Goal: Transaction & Acquisition: Purchase product/service

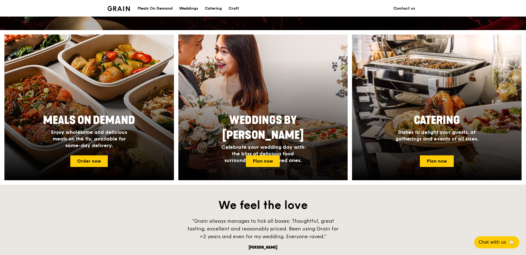
scroll to position [193, 0]
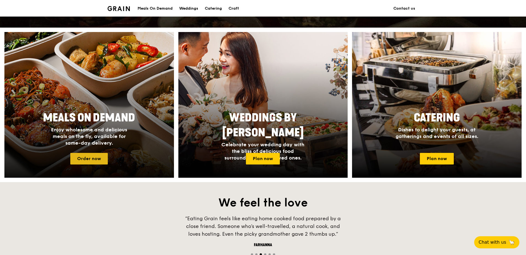
click at [95, 157] on link "Order now" at bounding box center [89, 159] width 38 height 12
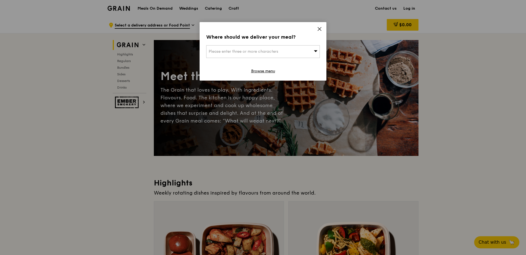
click at [304, 51] on div "Please enter three or more characters" at bounding box center [263, 51] width 114 height 13
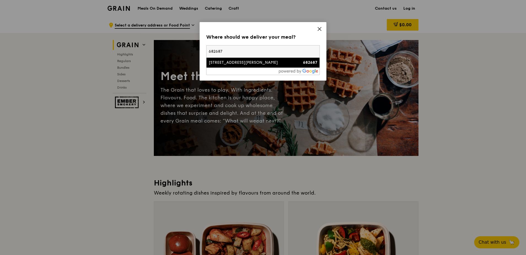
type input "682687"
click at [233, 65] on div "[STREET_ADDRESS][PERSON_NAME]" at bounding box center [250, 63] width 82 height 6
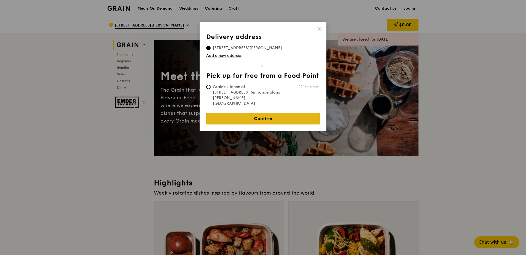
click at [260, 113] on link "Confirm" at bounding box center [263, 119] width 114 height 12
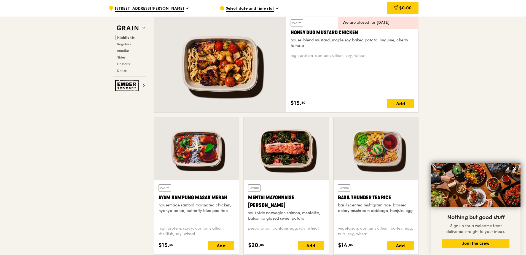
scroll to position [408, 0]
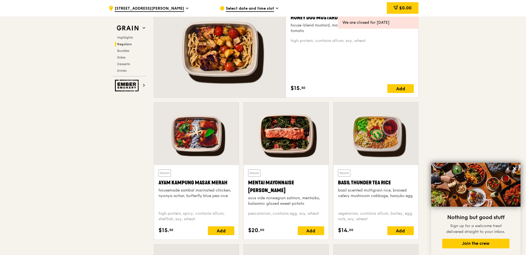
click at [282, 137] on div at bounding box center [286, 133] width 85 height 63
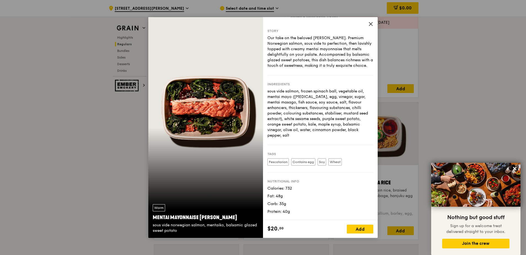
click at [227, 119] on div "Warm Mentai Mayonnaise Aburi Salmon sous vide norwegian salmon, mentaiko, balsa…" at bounding box center [205, 127] width 115 height 221
click at [370, 22] on icon at bounding box center [371, 24] width 5 height 5
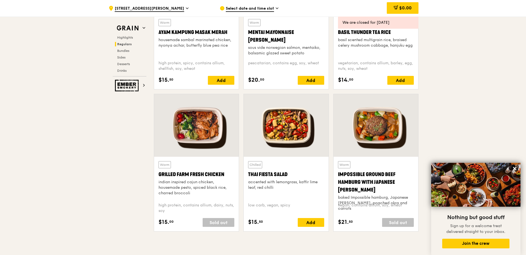
scroll to position [574, 0]
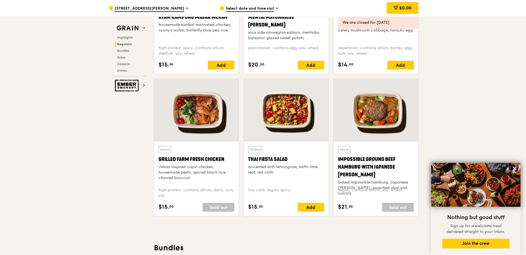
click at [200, 119] on div at bounding box center [196, 110] width 85 height 63
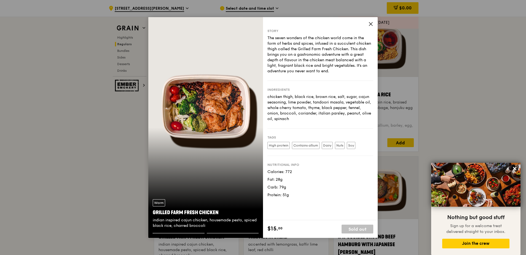
scroll to position [491, 0]
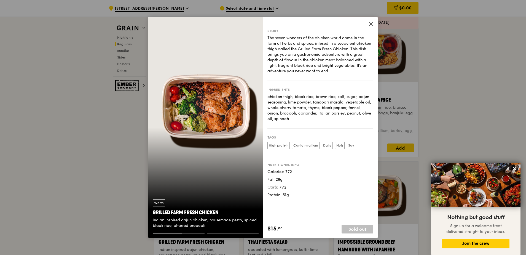
click at [370, 25] on icon at bounding box center [370, 23] width 3 height 3
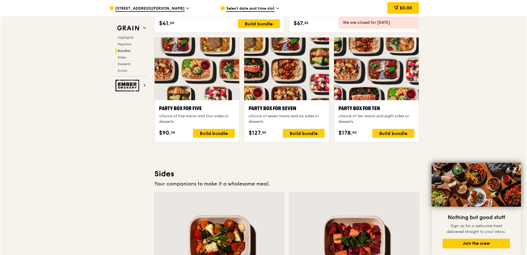
scroll to position [1070, 0]
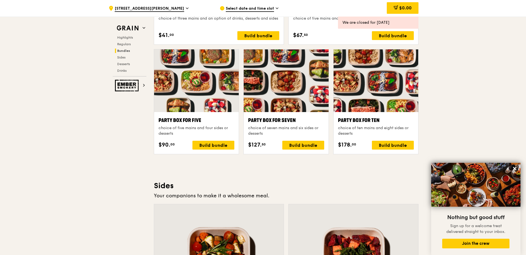
click at [376, 92] on div at bounding box center [376, 80] width 85 height 63
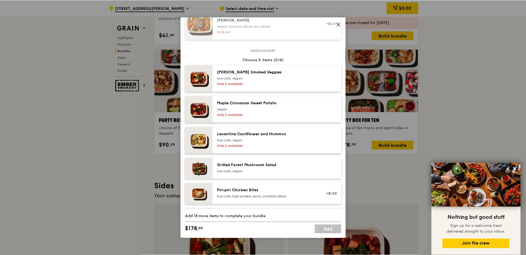
scroll to position [303, 0]
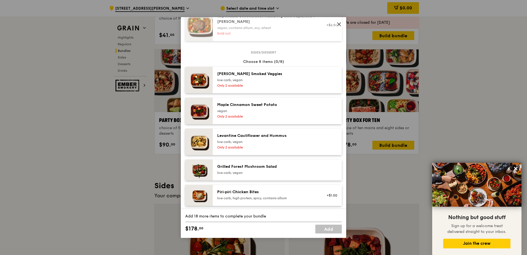
click at [343, 23] on span at bounding box center [339, 24] width 8 height 8
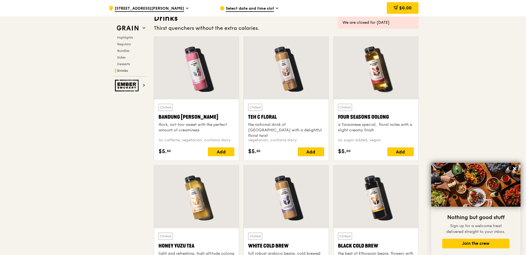
scroll to position [1920, 0]
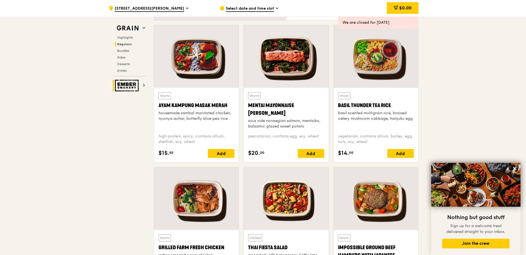
click at [130, 82] on img at bounding box center [127, 86] width 25 height 12
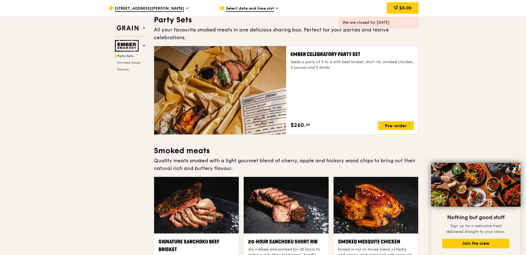
scroll to position [18, 0]
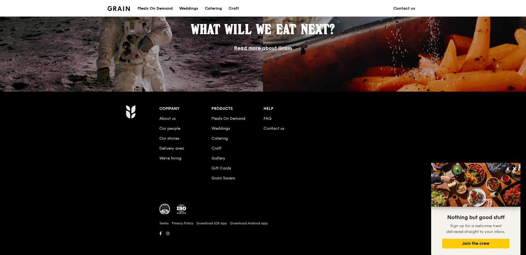
scroll to position [193, 0]
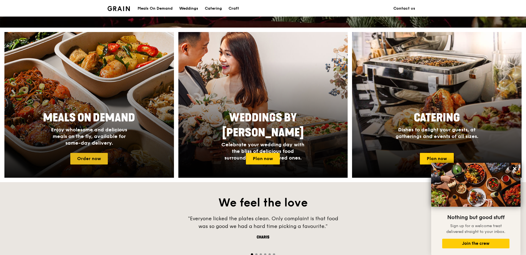
click at [99, 160] on link "Order now" at bounding box center [89, 159] width 38 height 12
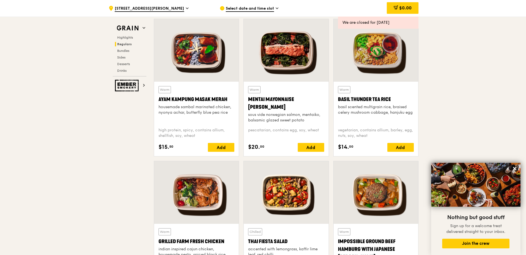
scroll to position [607, 0]
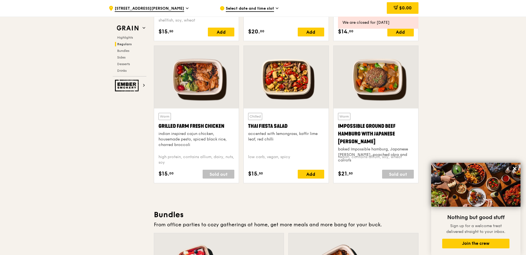
click at [251, 7] on span "Select date and time slot" at bounding box center [250, 9] width 48 height 6
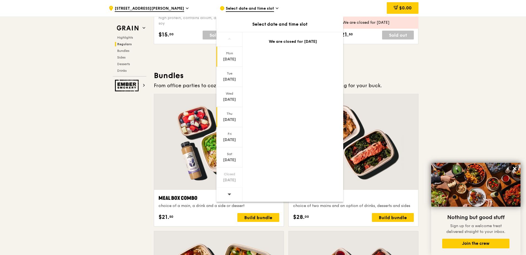
scroll to position [772, 0]
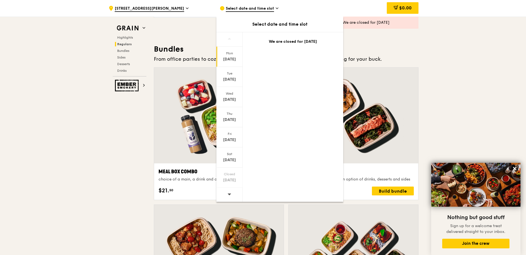
click at [229, 195] on icon at bounding box center [230, 194] width 4 height 2
click at [230, 194] on icon at bounding box center [230, 194] width 4 height 2
click at [232, 39] on div at bounding box center [230, 39] width 26 height 14
click at [229, 192] on span at bounding box center [230, 194] width 4 height 13
click at [277, 24] on div "Select date and time slot" at bounding box center [280, 24] width 127 height 7
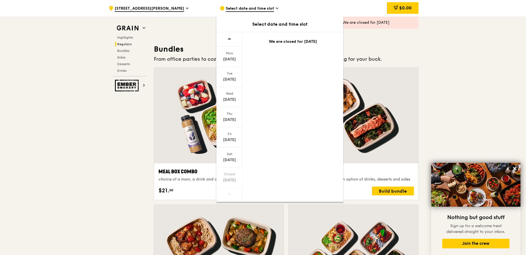
click at [275, 4] on div "Select date and time slot" at bounding box center [271, 8] width 102 height 17
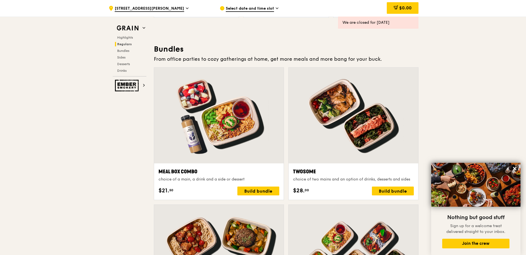
click at [278, 9] on icon at bounding box center [277, 8] width 3 height 5
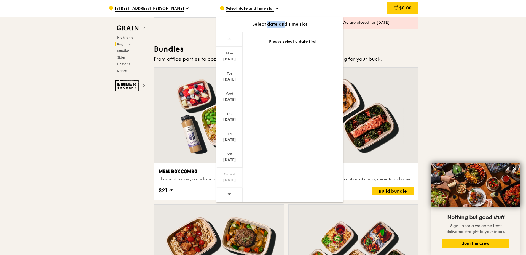
click at [278, 9] on icon at bounding box center [277, 8] width 3 height 5
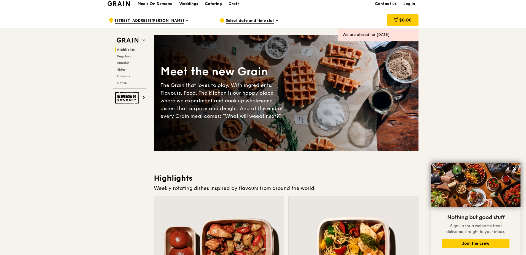
scroll to position [0, 0]
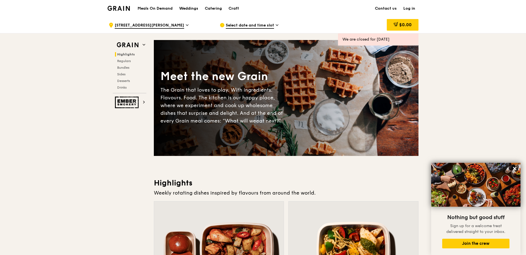
click at [277, 27] on icon at bounding box center [277, 25] width 3 height 5
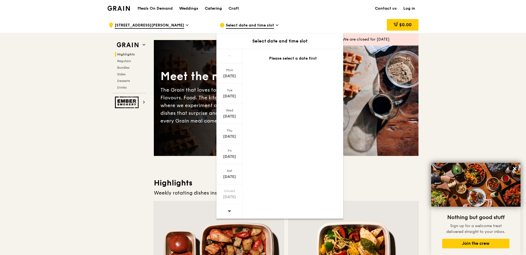
click at [211, 8] on div "Catering" at bounding box center [213, 8] width 17 height 17
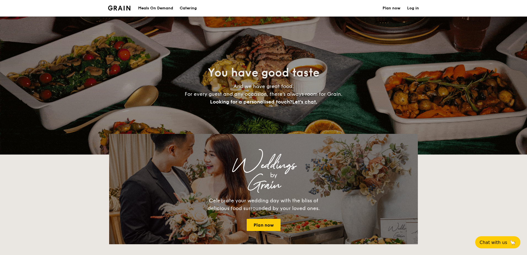
select select
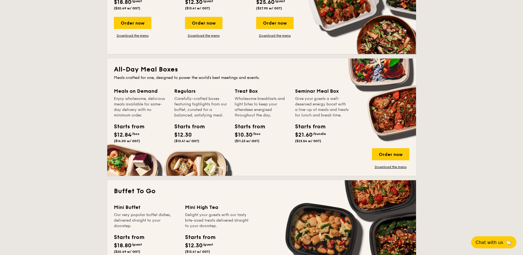
scroll to position [193, 0]
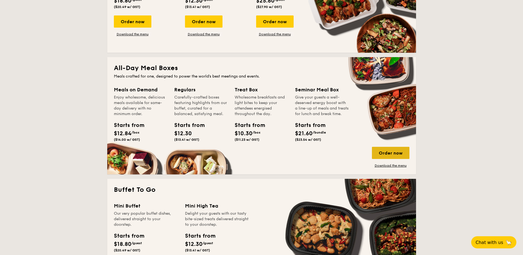
click at [390, 150] on div "Order now" at bounding box center [391, 153] width 38 height 12
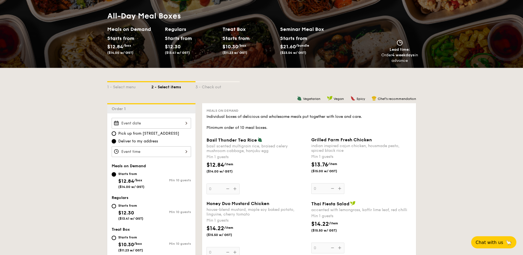
scroll to position [83, 0]
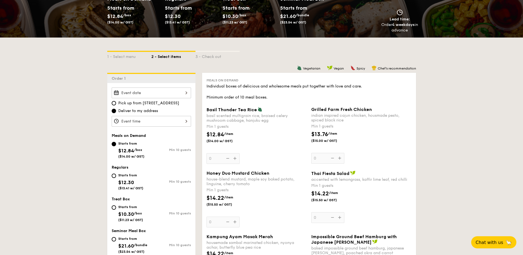
click at [162, 87] on div "Pick up from 5 Burn Road #05-01 Deliver to my address Meals on Demand Starts fr…" at bounding box center [151, 189] width 88 height 212
click at [164, 91] on div at bounding box center [151, 92] width 79 height 11
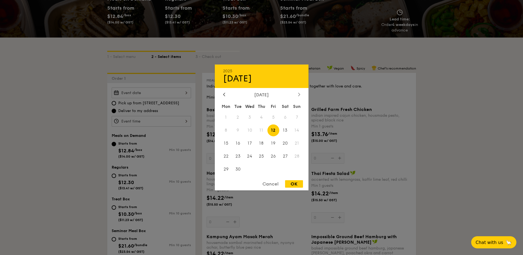
click at [300, 93] on div at bounding box center [299, 94] width 5 height 5
click at [262, 144] on span "16" at bounding box center [262, 143] width 12 height 12
click at [294, 178] on div "2025 Oct 16 October 2025 Mon Tue Wed Thu Fri Sat Sun 1 2 3 4 5 6 7 8 9 10 11 12…" at bounding box center [262, 128] width 94 height 126
click at [293, 185] on div "OK" at bounding box center [294, 183] width 18 height 7
type input "Oct 16, 2025"
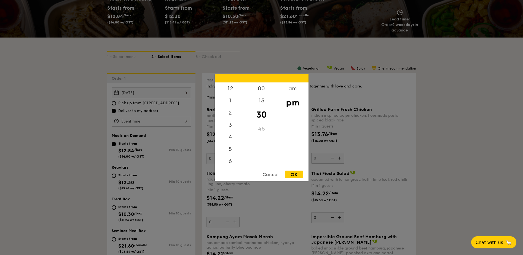
click at [183, 120] on div "12 1 2 3 4 5 6 7 8 9 10 11 00 15 30 45 am pm Cancel OK" at bounding box center [151, 121] width 79 height 11
drag, startPoint x: 230, startPoint y: 146, endPoint x: 232, endPoint y: 106, distance: 40.0
click at [232, 106] on div "12 1 2 3 4 5 6 7 8 9 10 11" at bounding box center [230, 124] width 31 height 84
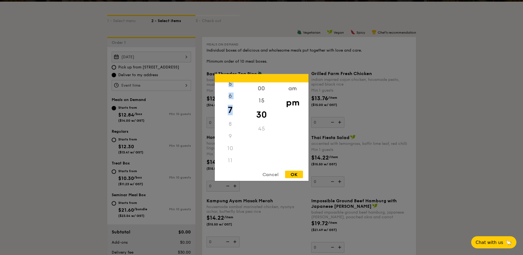
scroll to position [138, 0]
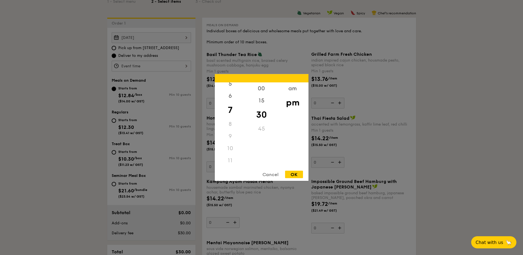
click at [230, 161] on div "11" at bounding box center [230, 160] width 31 height 12
click at [293, 90] on div "am" at bounding box center [292, 90] width 31 height 16
click at [230, 159] on div "11" at bounding box center [230, 159] width 31 height 16
click at [261, 102] on div "15" at bounding box center [261, 103] width 31 height 16
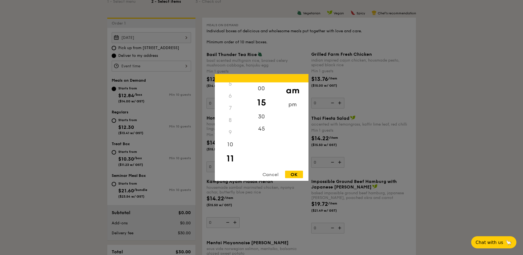
click at [295, 171] on div "OK" at bounding box center [294, 174] width 18 height 7
type input "11:15AM"
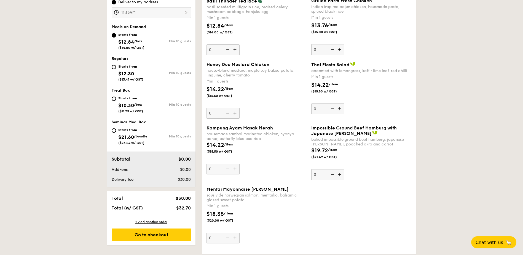
scroll to position [193, 0]
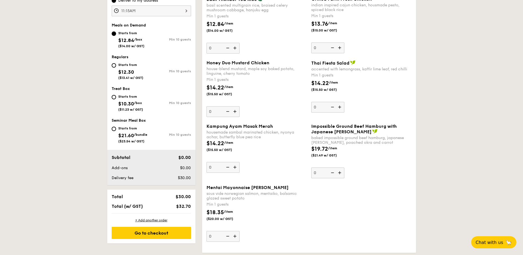
click at [234, 235] on img at bounding box center [235, 236] width 8 height 10
click at [234, 235] on input "0" at bounding box center [223, 236] width 33 height 11
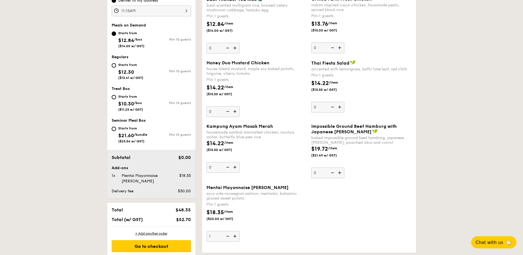
click at [234, 235] on img at bounding box center [235, 236] width 8 height 10
click at [234, 235] on input "1" at bounding box center [223, 236] width 33 height 11
click at [234, 235] on img at bounding box center [235, 236] width 8 height 10
click at [234, 235] on input "2" at bounding box center [223, 236] width 33 height 11
click at [234, 235] on img at bounding box center [235, 236] width 8 height 10
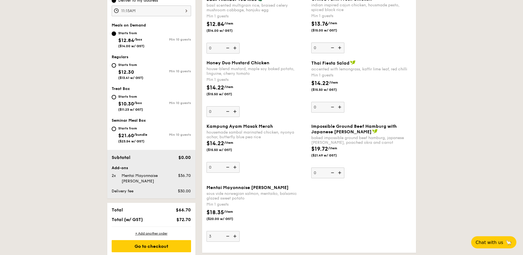
click at [234, 235] on input "3" at bounding box center [223, 236] width 33 height 11
click at [234, 235] on img at bounding box center [235, 236] width 8 height 10
click at [234, 235] on input "4" at bounding box center [223, 236] width 33 height 11
click at [271, 192] on div "sous vide norwegian salmon, mentaiko, balsamic glazed sweet potato" at bounding box center [257, 195] width 100 height 9
click at [240, 231] on input "5" at bounding box center [223, 236] width 33 height 11
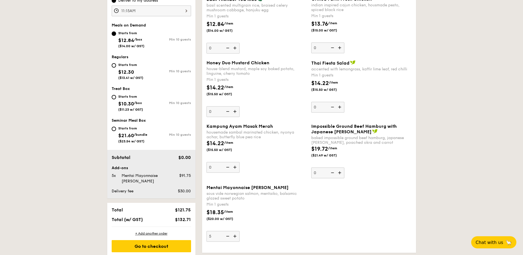
click at [279, 193] on div "sous vide norwegian salmon, mentaiko, balsamic glazed sweet potato" at bounding box center [257, 195] width 100 height 9
click at [240, 231] on input "5" at bounding box center [223, 236] width 33 height 11
click at [228, 236] on img at bounding box center [227, 236] width 8 height 10
click at [228, 236] on input "5" at bounding box center [223, 236] width 33 height 11
type input "4"
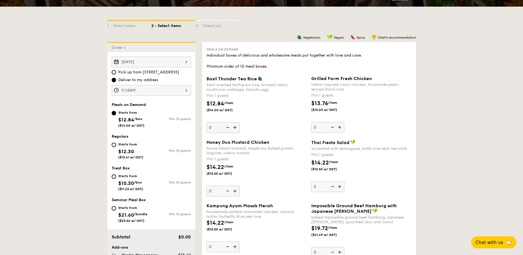
scroll to position [110, 0]
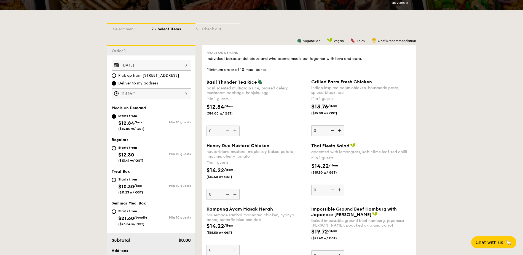
click at [340, 130] on img at bounding box center [340, 130] width 8 height 10
click at [340, 130] on input "0" at bounding box center [327, 130] width 33 height 11
click at [340, 130] on img at bounding box center [340, 130] width 8 height 10
click at [340, 130] on input "1" at bounding box center [327, 130] width 33 height 11
click at [340, 130] on img at bounding box center [340, 130] width 8 height 10
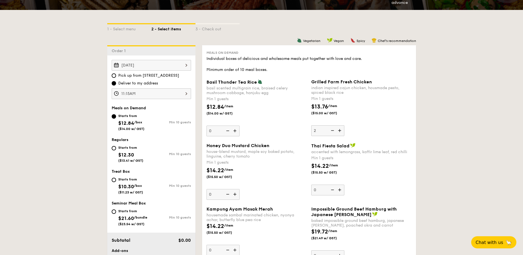
click at [340, 130] on input "2" at bounding box center [327, 130] width 33 height 11
click at [340, 130] on img at bounding box center [340, 130] width 8 height 10
click at [340, 130] on input "3" at bounding box center [327, 130] width 33 height 11
click at [340, 130] on img at bounding box center [340, 130] width 8 height 10
click at [340, 130] on input "4" at bounding box center [327, 130] width 33 height 11
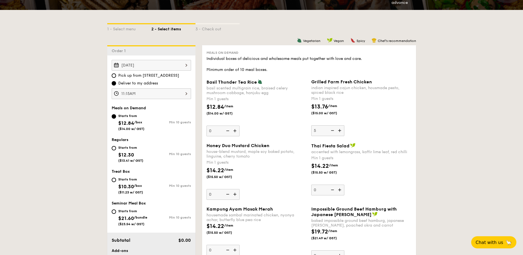
click at [340, 130] on img at bounding box center [340, 130] width 8 height 10
click at [340, 130] on input "5" at bounding box center [327, 130] width 33 height 11
type input "6"
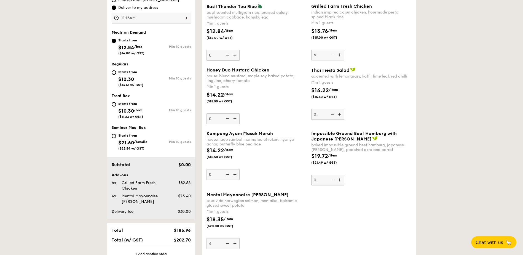
scroll to position [193, 0]
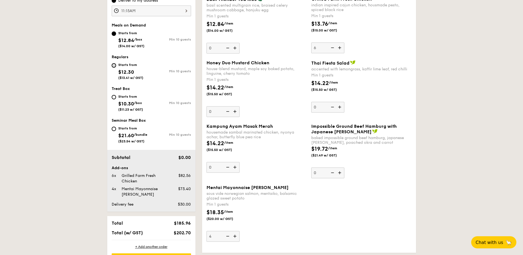
click at [113, 65] on input "Starts from $12.30 ($13.41 w/ GST) Min 10 guests" at bounding box center [114, 65] width 4 height 4
radio input "true"
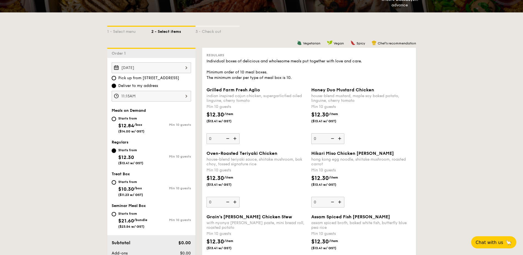
scroll to position [138, 0]
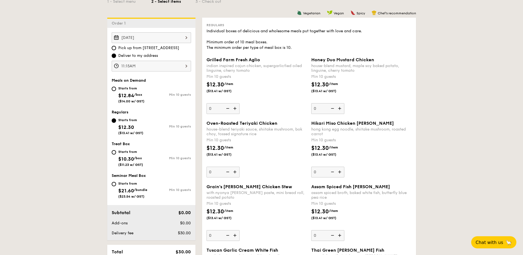
click at [127, 185] on div "Starts from" at bounding box center [132, 183] width 29 height 4
click at [116, 185] on input "Starts from $21.60 /bundle ($23.54 w/ GST) Min 10 guests" at bounding box center [114, 184] width 4 height 4
radio input "true"
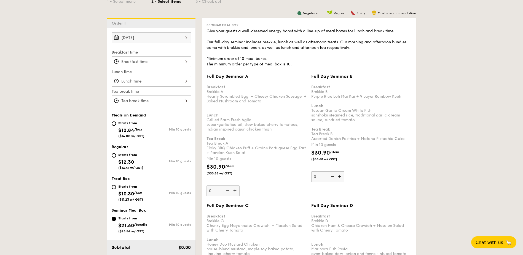
click at [130, 183] on div "Treat Box Starts from $10.30 /box ($11.23 w/ GST) Min 10 guests" at bounding box center [151, 191] width 79 height 31
click at [121, 189] on div "Starts from $10.30 /box ($11.23 w/ GST)" at bounding box center [130, 192] width 25 height 18
click at [116, 189] on input "Starts from $10.30 /box ($11.23 w/ GST) Min 10 guests" at bounding box center [114, 187] width 4 height 4
radio input "true"
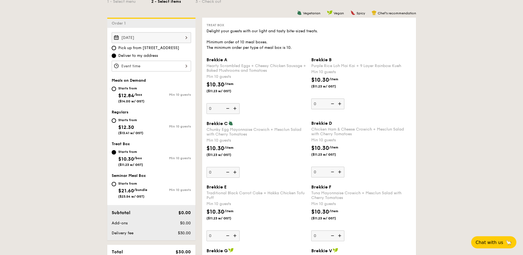
click at [129, 93] on span "$12.84" at bounding box center [126, 95] width 16 height 6
click at [116, 91] on input "Starts from $12.84 /box ($14.00 w/ GST) Min 10 guests" at bounding box center [114, 89] width 4 height 4
radio input "true"
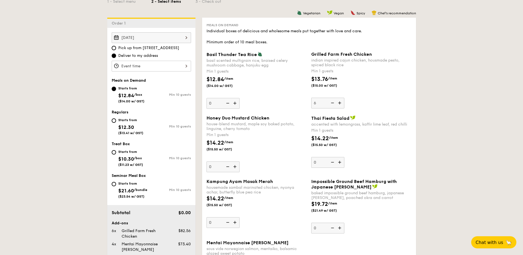
click at [126, 119] on div "Starts from" at bounding box center [130, 120] width 25 height 4
click at [116, 119] on input "Starts from $12.30 ($13.41 w/ GST) Min 10 guests" at bounding box center [114, 120] width 4 height 4
radio input "true"
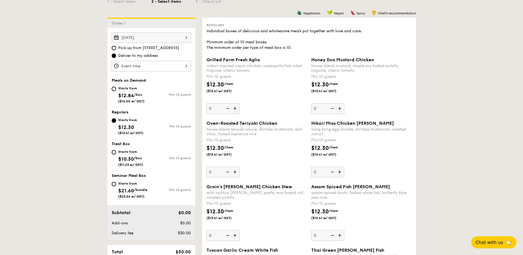
click at [133, 92] on div "Starts from $12.84 /box ($14.00 w/ GST)" at bounding box center [131, 94] width 26 height 18
click at [116, 91] on input "Starts from $12.84 /box ($14.00 w/ GST) Min 10 guests" at bounding box center [114, 89] width 4 height 4
radio input "true"
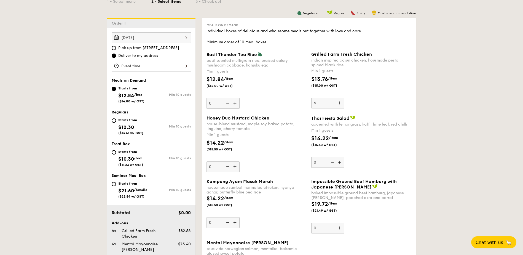
click at [123, 122] on div "Starts from" at bounding box center [130, 120] width 25 height 4
click at [116, 122] on input "Starts from $12.30 ($13.41 w/ GST) Min 10 guests" at bounding box center [114, 120] width 4 height 4
radio input "true"
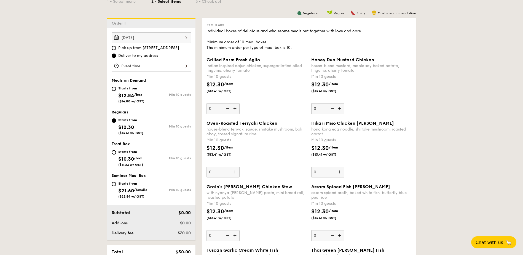
click at [130, 88] on div "Starts from" at bounding box center [131, 88] width 26 height 4
click at [116, 88] on input "Starts from $12.84 /box ($14.00 w/ GST) Min 10 guests" at bounding box center [114, 89] width 4 height 4
radio input "true"
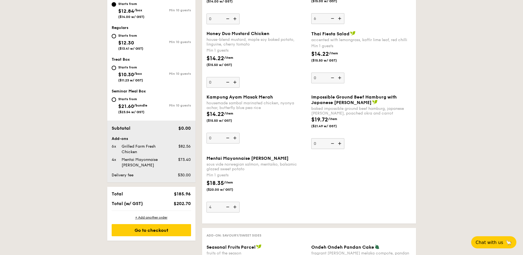
scroll to position [193, 0]
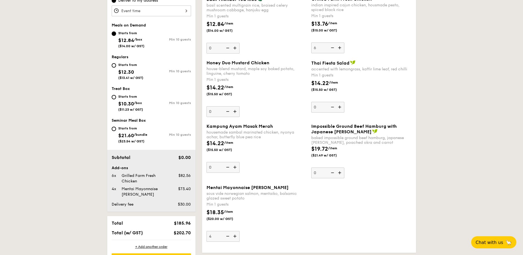
click at [123, 67] on div "Starts from" at bounding box center [130, 65] width 25 height 4
click at [116, 67] on input "Starts from $12.30 ($13.41 w/ GST) Min 10 guests" at bounding box center [114, 65] width 4 height 4
radio input "true"
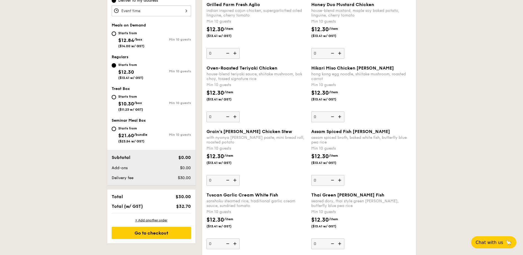
click at [337, 54] on img at bounding box center [340, 53] width 8 height 10
click at [337, 54] on input "0" at bounding box center [327, 53] width 33 height 11
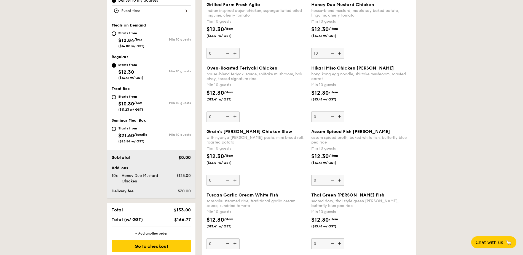
click at [341, 54] on img at bounding box center [340, 53] width 8 height 10
click at [341, 54] on input "10" at bounding box center [327, 53] width 33 height 11
click at [341, 54] on img at bounding box center [340, 53] width 8 height 10
click at [341, 54] on input "11" at bounding box center [327, 53] width 33 height 11
click at [341, 54] on img at bounding box center [340, 53] width 8 height 10
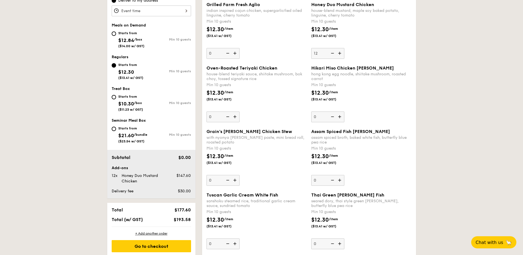
click at [341, 54] on input "12" at bounding box center [327, 53] width 33 height 11
click at [341, 54] on img at bounding box center [340, 53] width 8 height 10
click at [341, 54] on input "13" at bounding box center [327, 53] width 33 height 11
click at [341, 54] on img at bounding box center [340, 53] width 8 height 10
click at [341, 54] on input "14" at bounding box center [327, 53] width 33 height 11
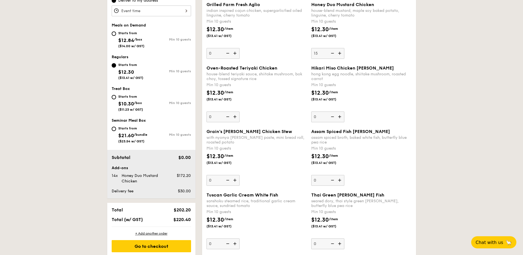
click at [341, 54] on img at bounding box center [340, 53] width 8 height 10
click at [341, 54] on input "15" at bounding box center [327, 53] width 33 height 11
click at [341, 54] on img at bounding box center [340, 53] width 8 height 10
click at [341, 54] on input "16" at bounding box center [327, 53] width 33 height 11
click at [341, 54] on img at bounding box center [340, 53] width 8 height 10
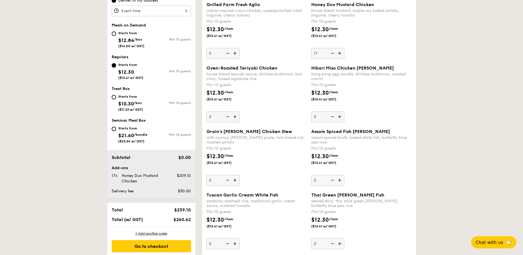
click at [341, 54] on input "17" at bounding box center [327, 53] width 33 height 11
click at [333, 53] on img at bounding box center [332, 53] width 8 height 10
click at [333, 53] on input "18" at bounding box center [327, 53] width 33 height 11
click at [333, 53] on img at bounding box center [332, 53] width 8 height 10
click at [333, 53] on input "17" at bounding box center [327, 53] width 33 height 11
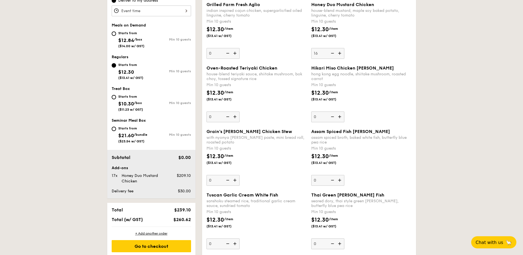
click at [333, 53] on img at bounding box center [332, 53] width 8 height 10
click at [333, 53] on input "16" at bounding box center [327, 53] width 33 height 11
click at [333, 53] on img at bounding box center [332, 53] width 8 height 10
click at [333, 53] on input "15" at bounding box center [327, 53] width 33 height 11
click at [333, 53] on img at bounding box center [332, 53] width 8 height 10
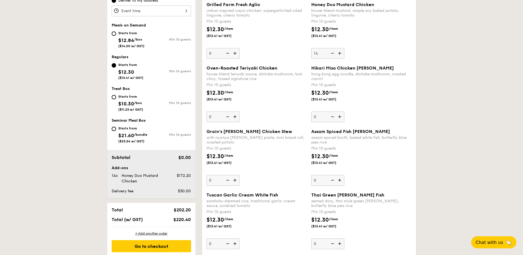
click at [333, 53] on input "14" at bounding box center [327, 53] width 33 height 11
click at [333, 53] on img at bounding box center [332, 53] width 8 height 10
click at [333, 53] on input "13" at bounding box center [327, 53] width 33 height 11
click at [333, 53] on img at bounding box center [332, 53] width 8 height 10
click at [333, 53] on input "12" at bounding box center [327, 53] width 33 height 11
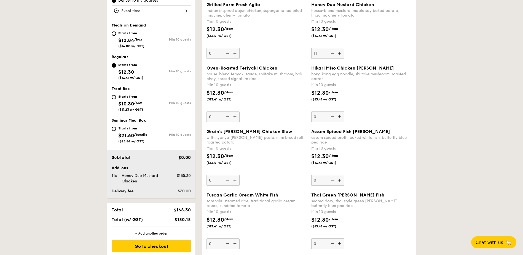
click at [333, 53] on img at bounding box center [332, 53] width 8 height 10
click at [333, 53] on input "11" at bounding box center [327, 53] width 33 height 11
click at [333, 53] on img at bounding box center [332, 53] width 8 height 10
click at [333, 53] on input "10" at bounding box center [327, 53] width 33 height 11
type input "0"
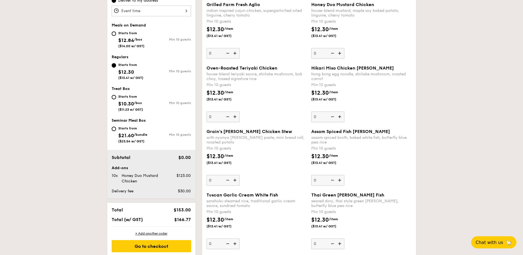
click at [333, 53] on img at bounding box center [332, 53] width 8 height 10
click at [333, 53] on input "0" at bounding box center [327, 53] width 33 height 11
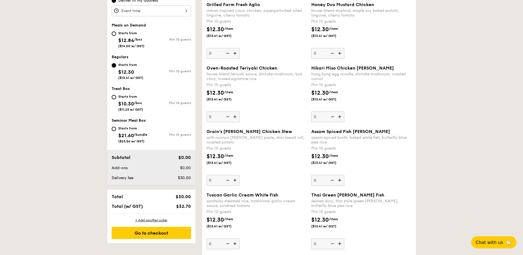
click at [333, 53] on img at bounding box center [332, 53] width 8 height 10
click at [333, 53] on input "0" at bounding box center [327, 53] width 33 height 11
click at [135, 31] on div "Starts from" at bounding box center [131, 33] width 26 height 4
click at [116, 31] on input "Starts from $12.84 /box ($14.00 w/ GST) Min 10 guests" at bounding box center [114, 33] width 4 height 4
radio input "true"
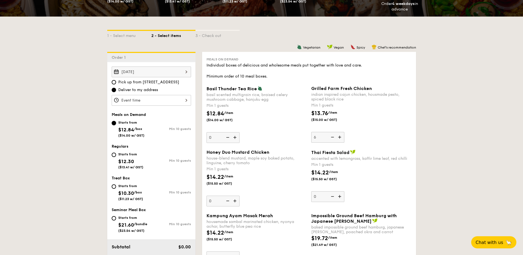
scroll to position [0, 0]
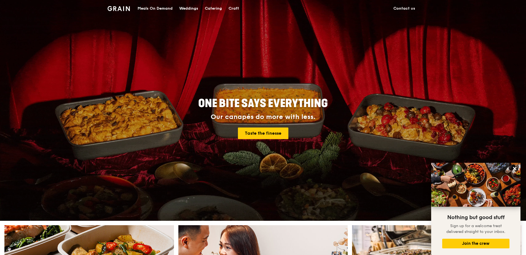
click at [152, 7] on div "Meals On Demand" at bounding box center [155, 8] width 35 height 17
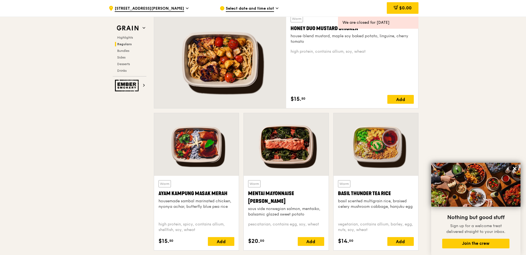
scroll to position [386, 0]
